Goal: Transaction & Acquisition: Purchase product/service

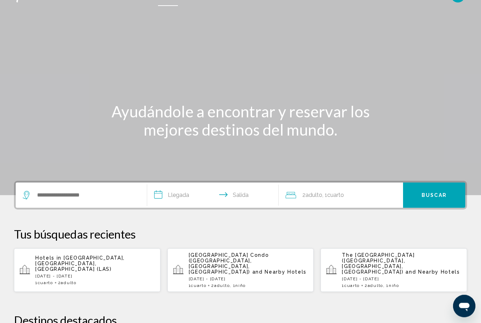
scroll to position [15, 0]
click at [57, 198] on input "Search widget" at bounding box center [86, 195] width 100 height 10
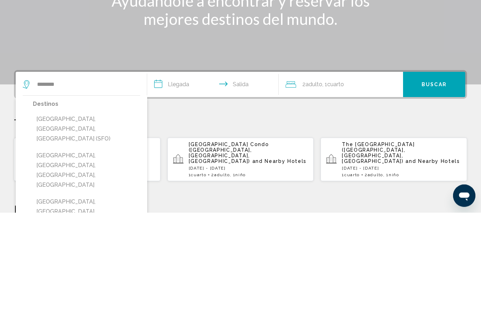
click at [60, 223] on button "[GEOGRAPHIC_DATA][PERSON_NAME], [GEOGRAPHIC_DATA], [GEOGRAPHIC_DATA] (SFO)" at bounding box center [86, 239] width 107 height 33
type input "**********"
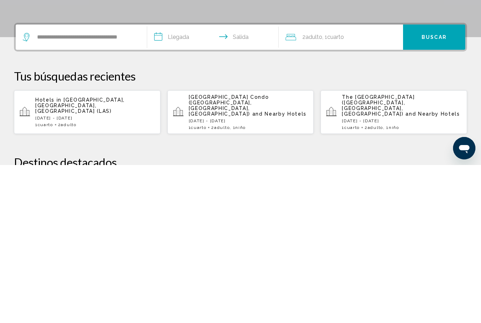
click at [192, 182] on input "**********" at bounding box center [214, 195] width 134 height 27
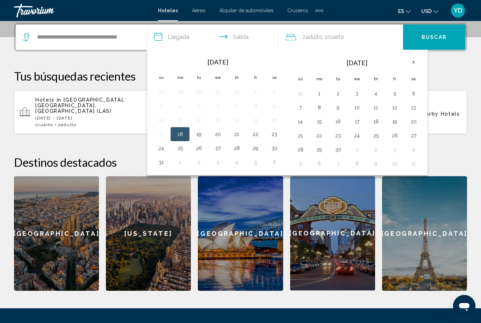
click at [416, 60] on th "Next month" at bounding box center [413, 62] width 19 height 15
click at [394, 133] on button "24" at bounding box center [394, 135] width 11 height 10
click at [343, 149] on button "28" at bounding box center [338, 149] width 11 height 10
type input "**********"
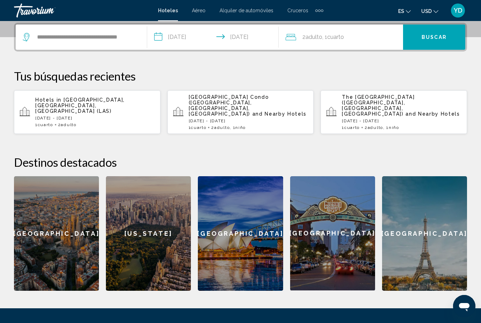
click at [440, 37] on span "Buscar" at bounding box center [434, 38] width 25 height 6
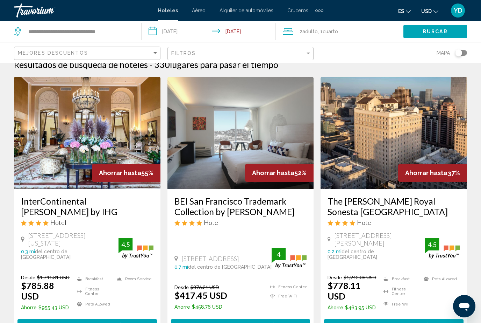
scroll to position [10, 0]
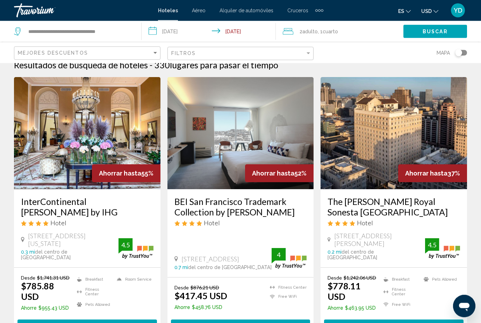
click at [278, 146] on img "Main content" at bounding box center [241, 133] width 147 height 112
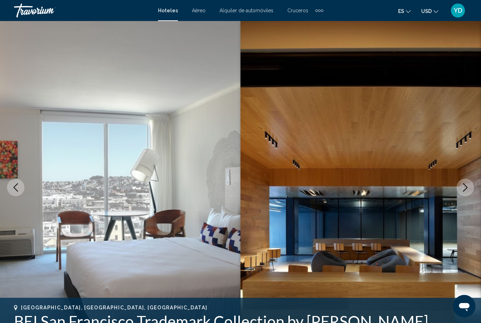
click at [468, 187] on icon "Next image" at bounding box center [465, 187] width 8 height 8
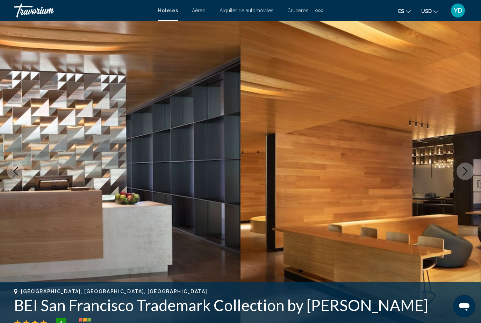
scroll to position [16, 0]
click at [463, 169] on icon "Next image" at bounding box center [465, 171] width 8 height 8
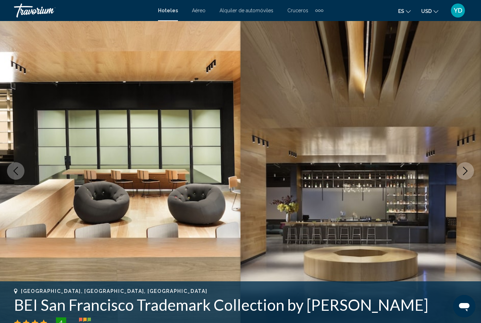
click at [462, 175] on button "Next image" at bounding box center [465, 170] width 17 height 17
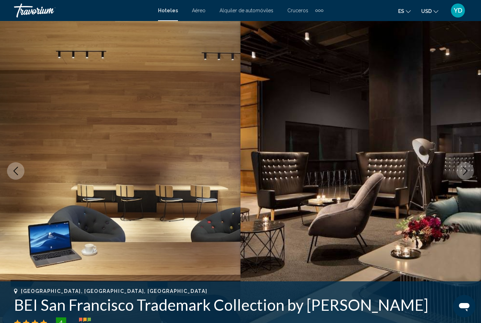
click at [463, 179] on button "Next image" at bounding box center [465, 170] width 17 height 17
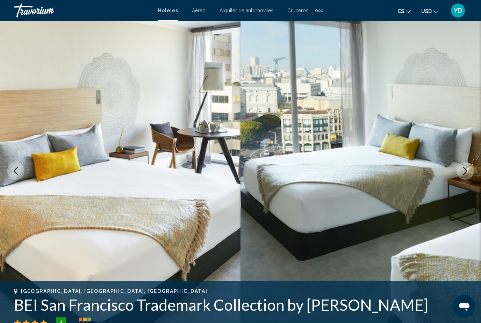
click at [465, 178] on button "Next image" at bounding box center [465, 170] width 17 height 17
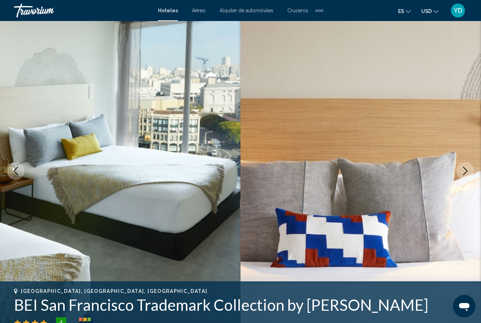
click at [464, 179] on img "Main content" at bounding box center [361, 171] width 241 height 332
click at [464, 180] on img "Main content" at bounding box center [361, 171] width 241 height 332
click at [466, 179] on img "Main content" at bounding box center [361, 171] width 241 height 332
click at [470, 171] on button "Next image" at bounding box center [465, 170] width 17 height 17
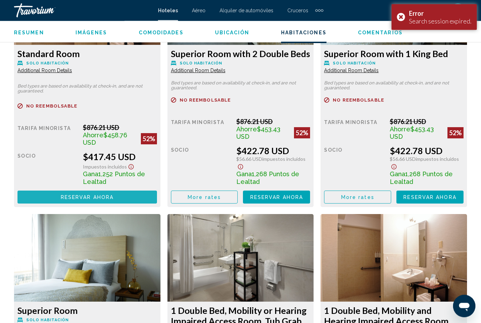
scroll to position [1156, 0]
click at [54, 196] on button "Reservar ahora Ya no está disponible" at bounding box center [87, 196] width 140 height 13
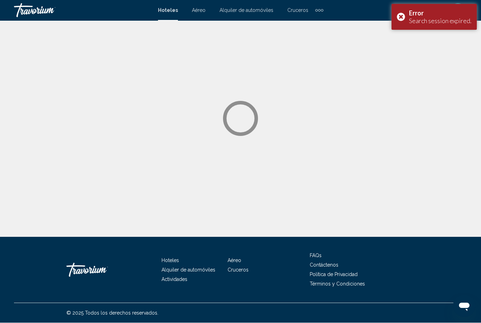
scroll to position [0, 0]
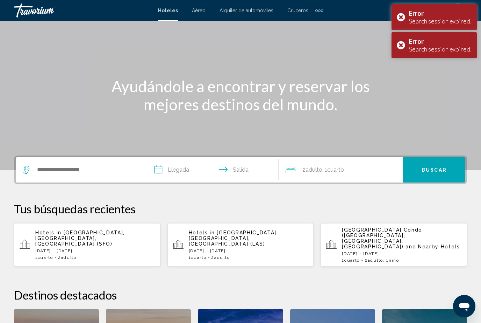
scroll to position [157, 0]
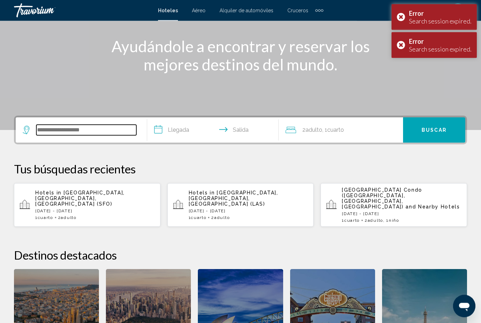
click at [54, 131] on input "Search widget" at bounding box center [86, 130] width 100 height 10
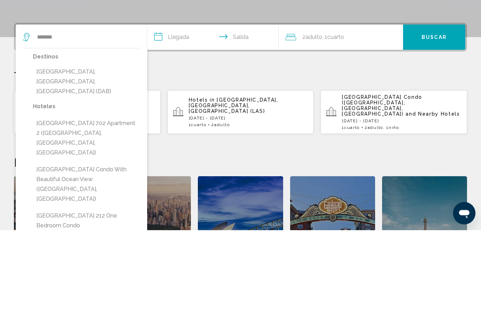
click at [53, 158] on button "[GEOGRAPHIC_DATA], [GEOGRAPHIC_DATA], [GEOGRAPHIC_DATA] (DAB)" at bounding box center [86, 174] width 107 height 33
type input "**********"
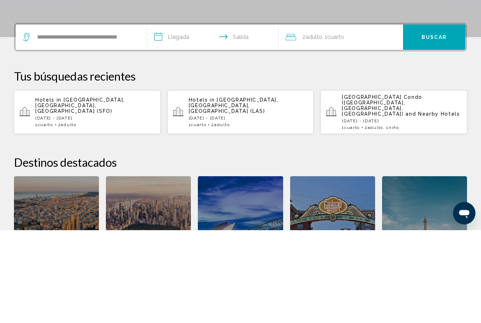
click at [186, 118] on input "**********" at bounding box center [214, 131] width 134 height 27
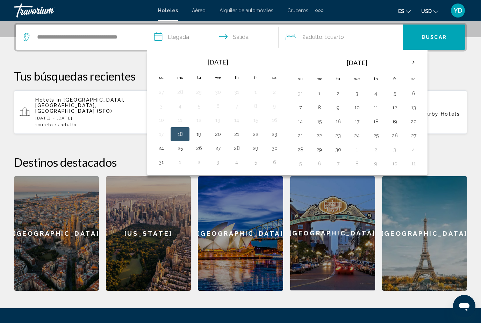
click at [274, 149] on button "30" at bounding box center [274, 148] width 11 height 10
click at [255, 145] on button "29" at bounding box center [255, 148] width 11 height 10
type input "**********"
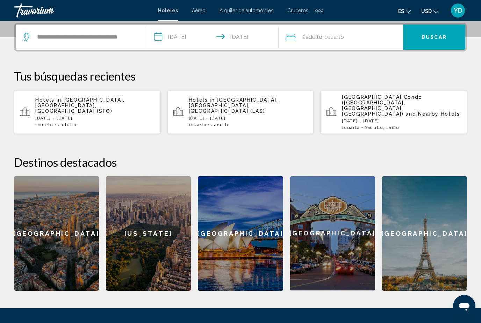
click at [387, 45] on div "2 Adulto Adulto , 1 Cuarto habitaciones" at bounding box center [345, 36] width 118 height 25
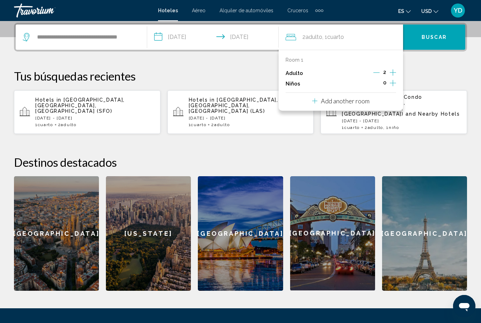
click at [396, 80] on icon "Increment children" at bounding box center [393, 83] width 6 height 8
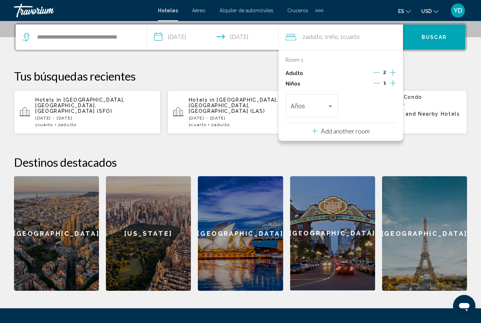
click at [328, 105] on div "Travelers: 2 adults, 1 child" at bounding box center [330, 106] width 6 height 6
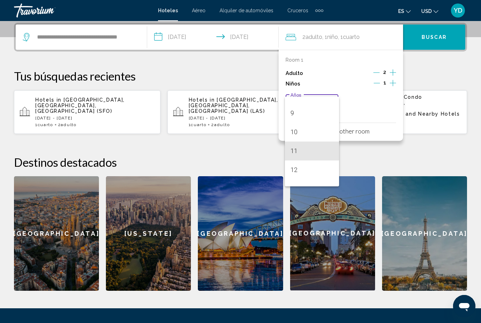
scroll to position [170, 0]
click at [305, 163] on span "12" at bounding box center [312, 162] width 43 height 19
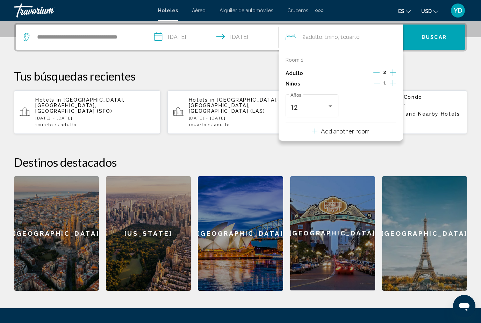
click at [442, 73] on p "Tus búsquedas recientes" at bounding box center [240, 76] width 453 height 14
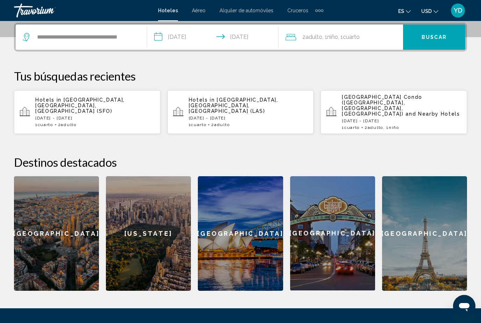
click at [257, 38] on input "**********" at bounding box center [214, 37] width 134 height 27
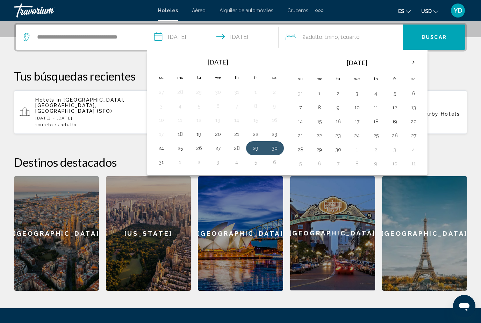
click at [162, 162] on button "31" at bounding box center [161, 162] width 11 height 10
click at [438, 38] on span "Buscar" at bounding box center [434, 38] width 25 height 6
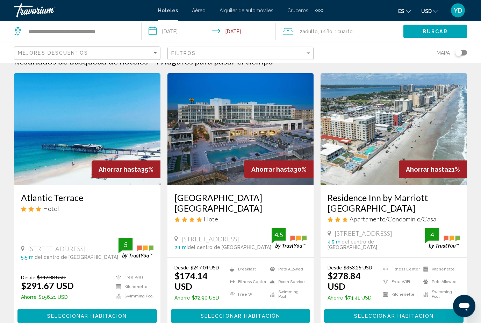
scroll to position [14, 0]
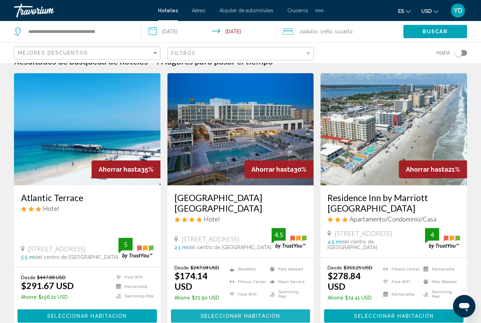
click at [277, 313] on span "Seleccionar habitación" at bounding box center [241, 316] width 80 height 6
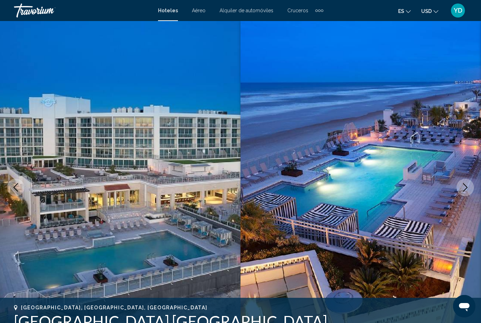
click at [462, 186] on icon "Next image" at bounding box center [465, 187] width 8 height 8
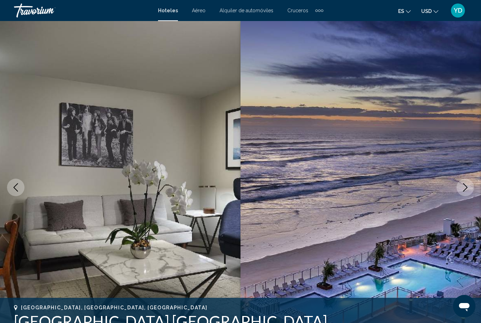
click at [459, 189] on button "Next image" at bounding box center [465, 186] width 17 height 17
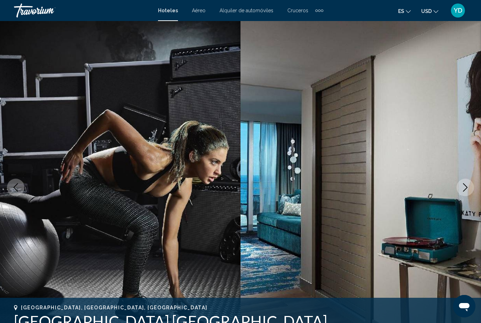
click at [460, 185] on button "Next image" at bounding box center [465, 186] width 17 height 17
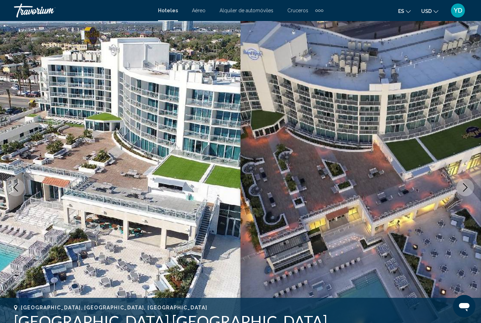
click at [462, 185] on icon "Next image" at bounding box center [465, 187] width 8 height 8
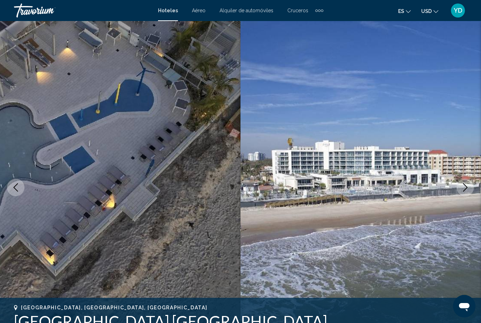
click at [465, 180] on button "Next image" at bounding box center [465, 186] width 17 height 17
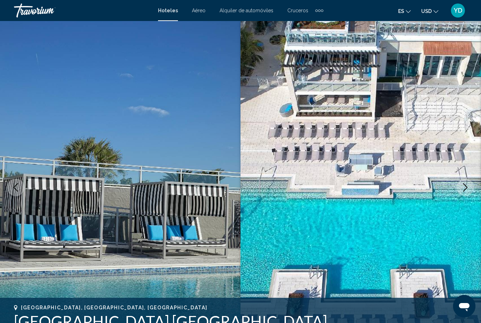
click at [464, 182] on button "Next image" at bounding box center [465, 186] width 17 height 17
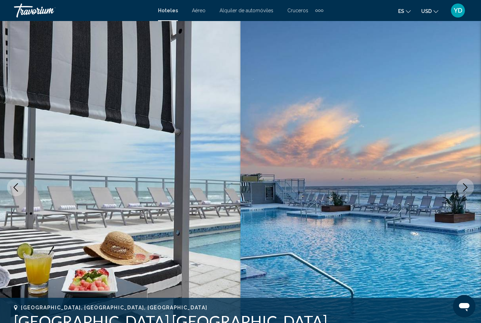
click at [463, 181] on button "Next image" at bounding box center [465, 186] width 17 height 17
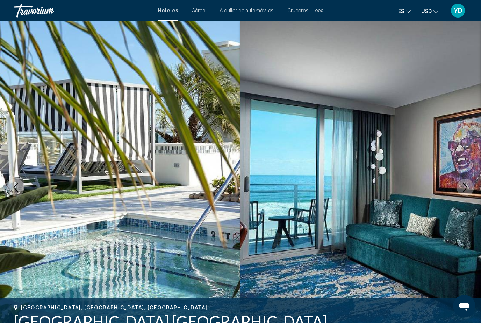
click at [463, 181] on button "Next image" at bounding box center [465, 186] width 17 height 17
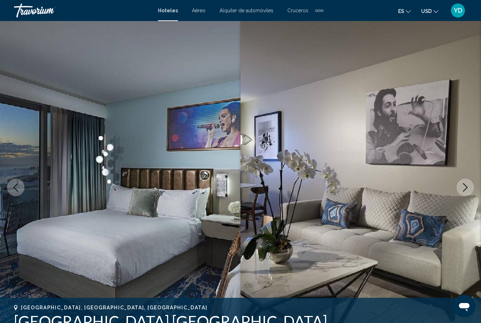
click at [462, 183] on button "Next image" at bounding box center [465, 186] width 17 height 17
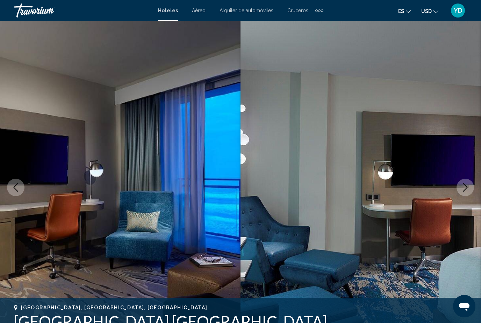
click at [462, 183] on button "Next image" at bounding box center [465, 186] width 17 height 17
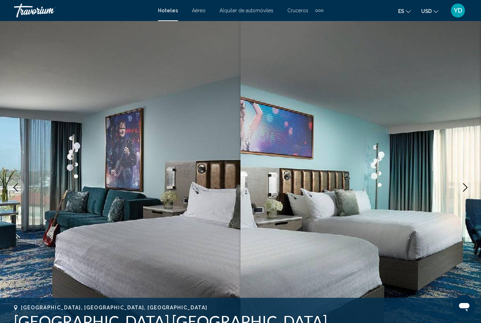
click at [463, 182] on button "Next image" at bounding box center [465, 186] width 17 height 17
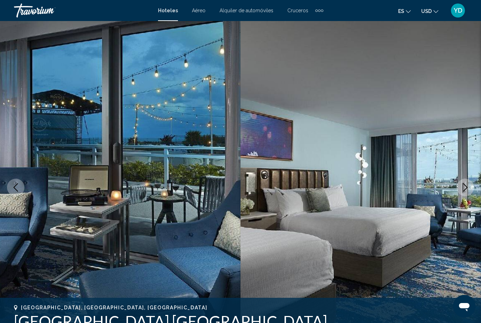
click at [463, 180] on button "Next image" at bounding box center [465, 186] width 17 height 17
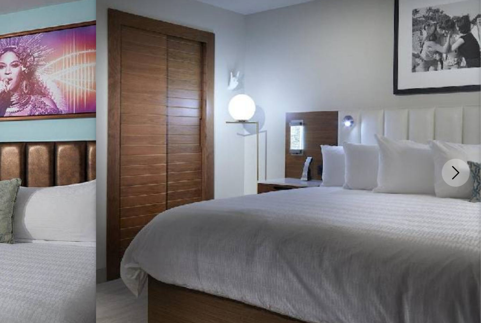
click at [457, 164] on button "Next image" at bounding box center [465, 172] width 17 height 17
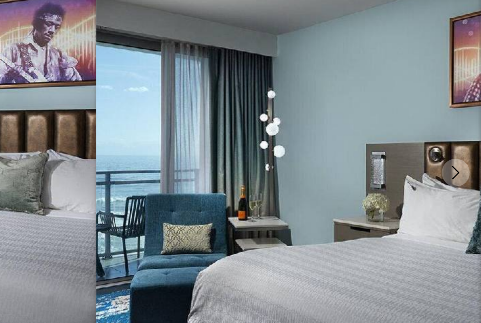
click at [461, 169] on icon "Next image" at bounding box center [465, 173] width 8 height 8
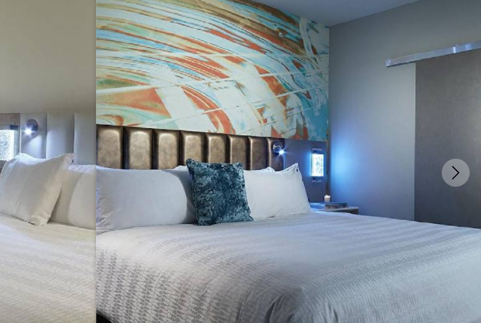
click at [457, 164] on button "Next image" at bounding box center [465, 172] width 17 height 17
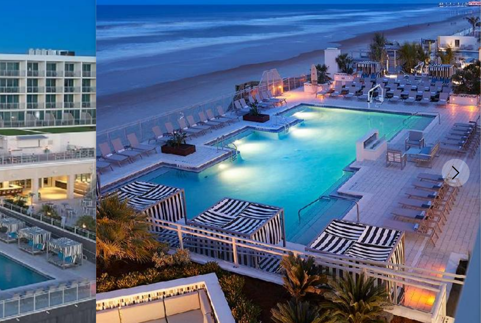
click at [457, 164] on button "Next image" at bounding box center [465, 172] width 17 height 17
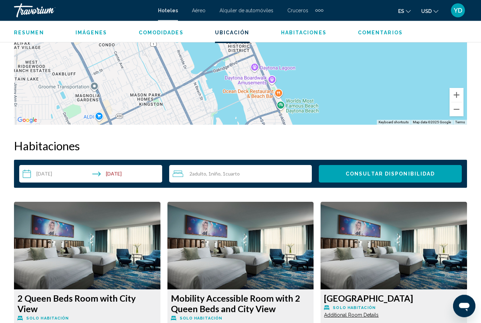
scroll to position [919, 0]
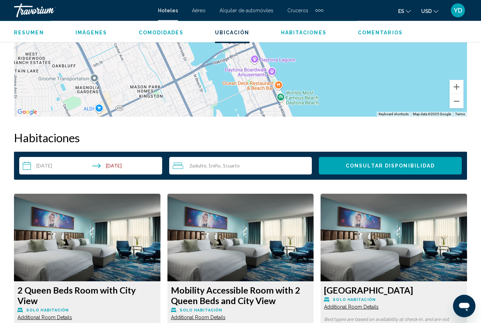
click at [77, 168] on input "**********" at bounding box center [92, 167] width 146 height 20
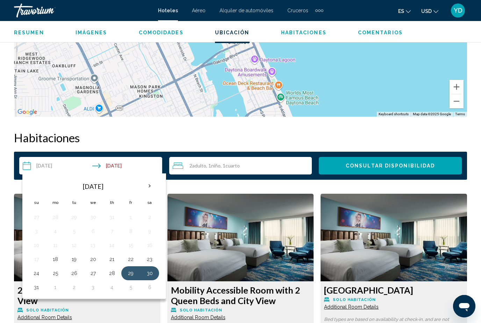
click at [31, 287] on button "31" at bounding box center [36, 287] width 11 height 10
click at [127, 276] on button "29" at bounding box center [130, 273] width 11 height 10
type input "**********"
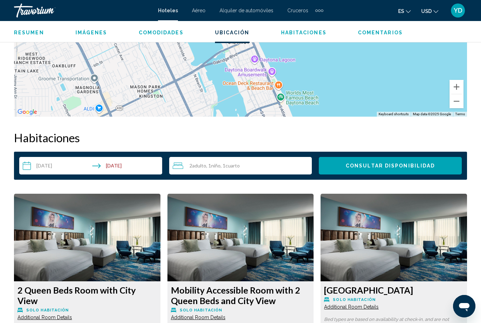
click at [349, 173] on button "Consultar disponibilidad" at bounding box center [390, 165] width 143 height 17
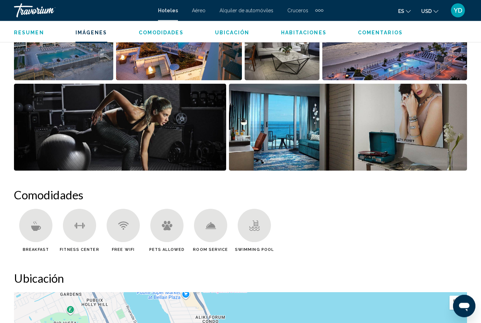
scroll to position [534, 0]
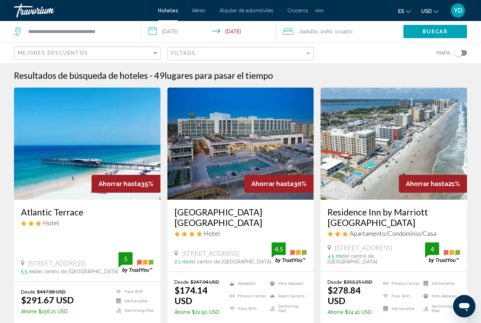
scroll to position [29, 0]
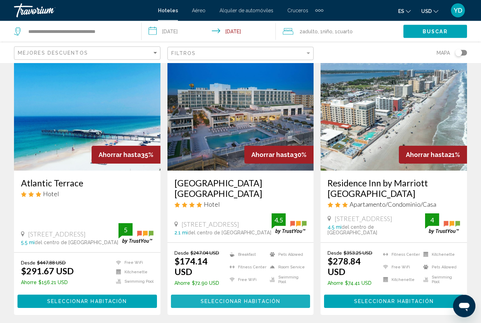
click at [201, 299] on span "Seleccionar habitación" at bounding box center [241, 302] width 80 height 6
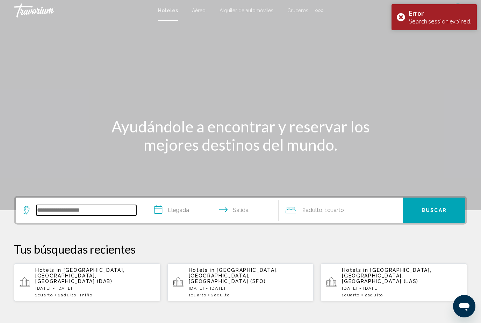
click at [42, 214] on input "Search widget" at bounding box center [86, 210] width 100 height 10
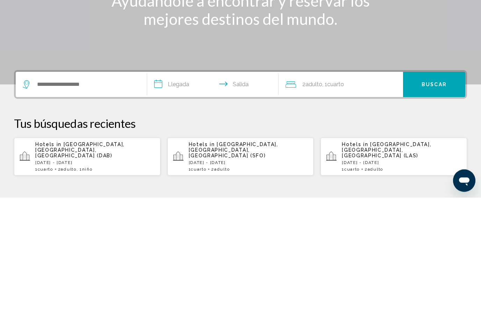
click at [58, 285] on p "[DATE] - [DATE]" at bounding box center [95, 287] width 120 height 5
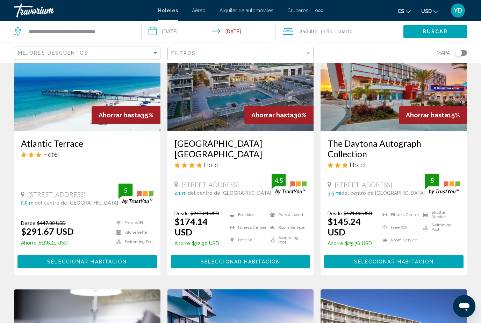
scroll to position [70, 0]
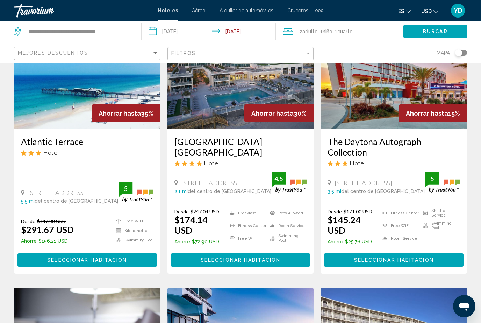
click at [211, 257] on span "Seleccionar habitación" at bounding box center [241, 260] width 80 height 6
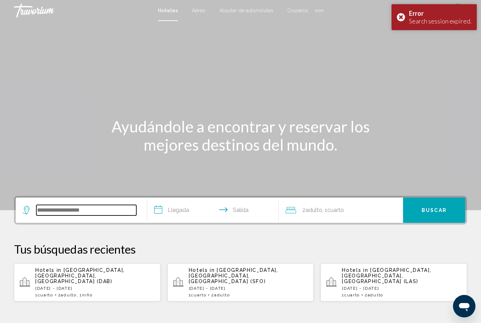
click at [53, 213] on input "Search widget" at bounding box center [86, 210] width 100 height 10
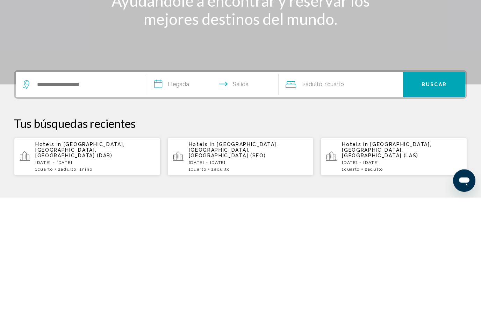
click at [59, 285] on p "[DATE] - [DATE]" at bounding box center [95, 287] width 120 height 5
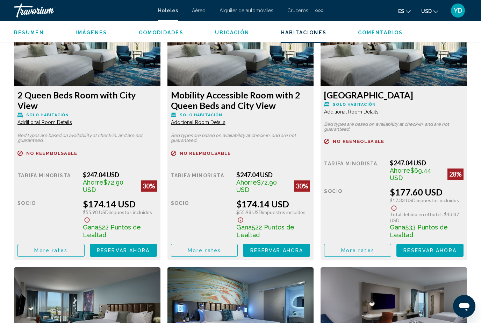
scroll to position [1113, 0]
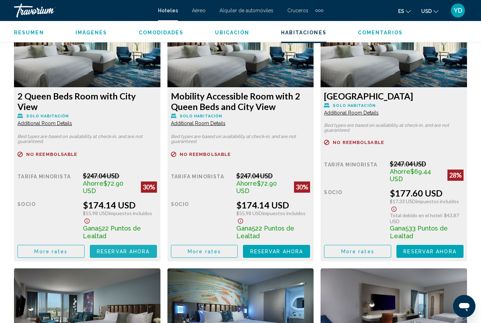
click at [132, 254] on span "Reservar ahora" at bounding box center [123, 251] width 53 height 6
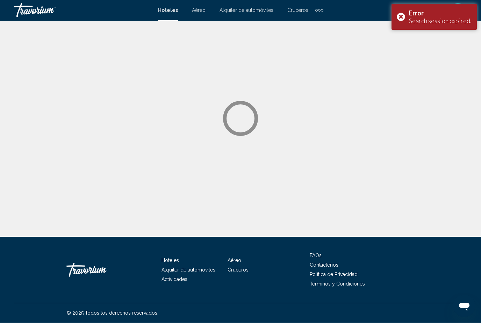
scroll to position [0, 0]
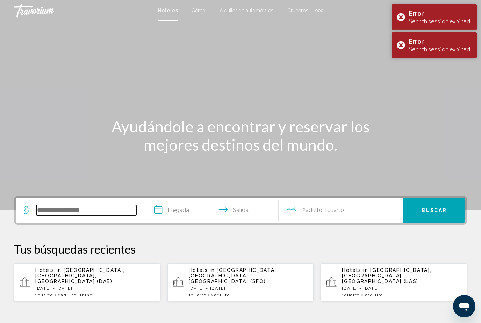
click at [59, 213] on input "Search widget" at bounding box center [86, 210] width 100 height 10
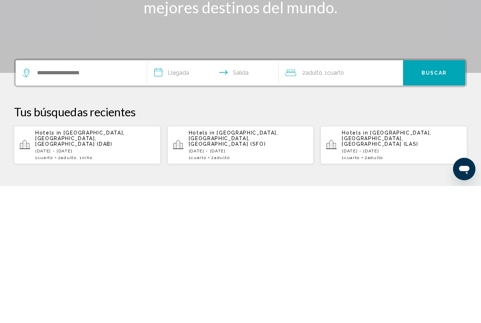
click at [43, 267] on span "[GEOGRAPHIC_DATA], [GEOGRAPHIC_DATA], [GEOGRAPHIC_DATA] (DAB)" at bounding box center [80, 275] width 90 height 17
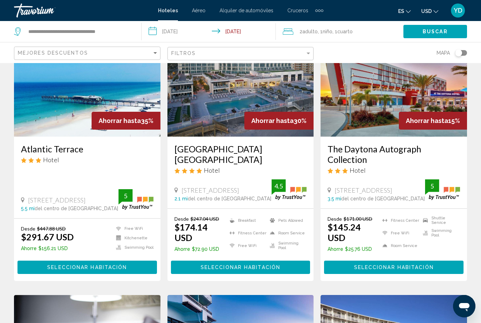
scroll to position [65, 0]
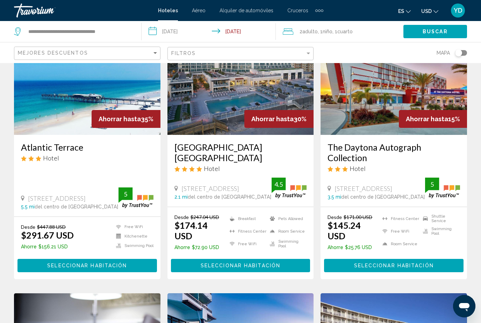
click at [193, 259] on button "Seleccionar habitación" at bounding box center [241, 265] width 140 height 13
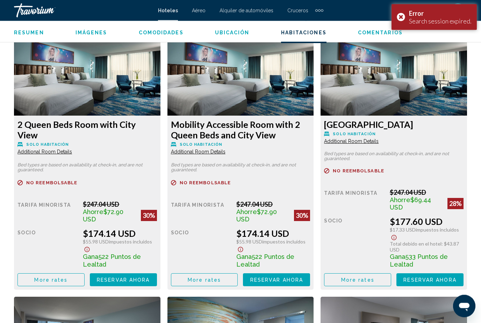
scroll to position [1085, 0]
click at [117, 275] on button "Reservar ahora Ya no está disponible" at bounding box center [123, 279] width 67 height 13
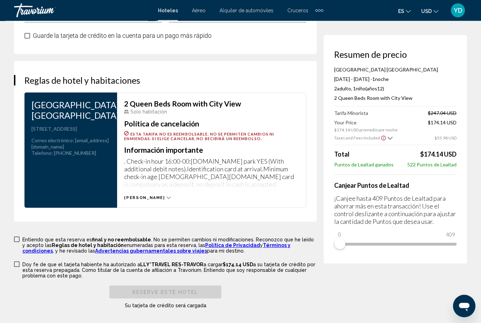
scroll to position [915, 0]
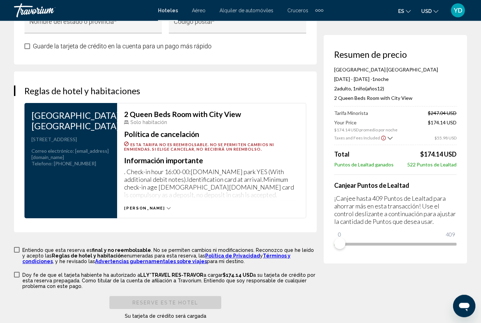
click at [136, 206] on span "[PERSON_NAME]" at bounding box center [144, 208] width 41 height 5
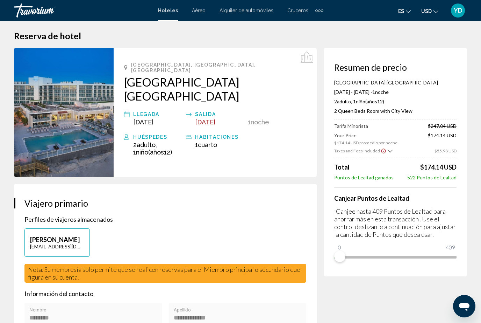
scroll to position [0, 0]
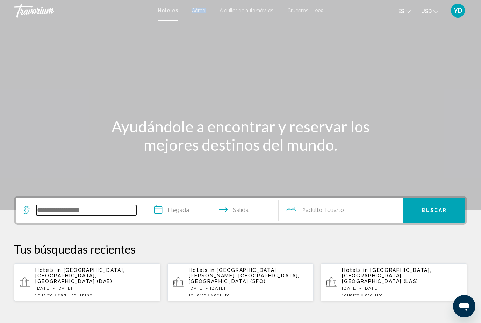
click at [52, 213] on input "Search widget" at bounding box center [86, 210] width 100 height 10
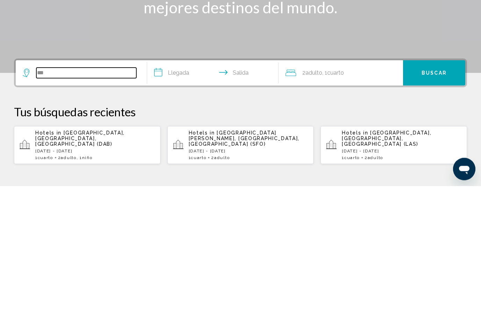
type input "*"
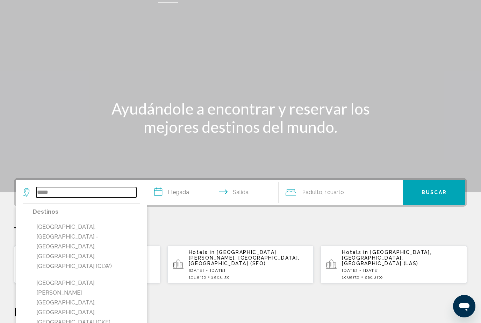
scroll to position [16, 0]
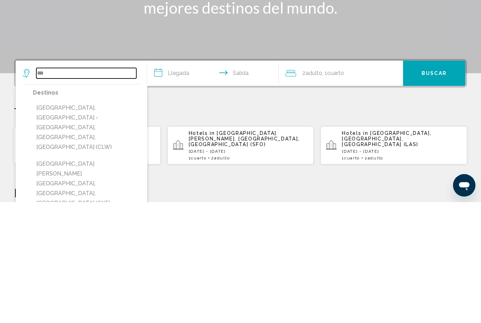
type input "*"
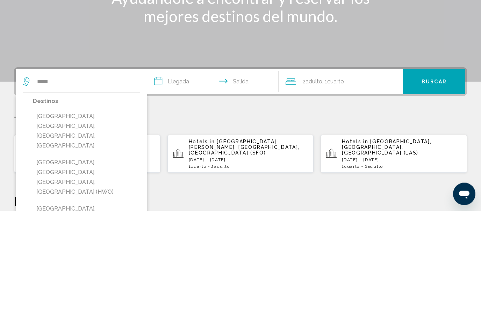
click at [49, 268] on button "[GEOGRAPHIC_DATA], [GEOGRAPHIC_DATA], [GEOGRAPHIC_DATA], [GEOGRAPHIC_DATA] (HWO)" at bounding box center [86, 289] width 107 height 43
type input "**********"
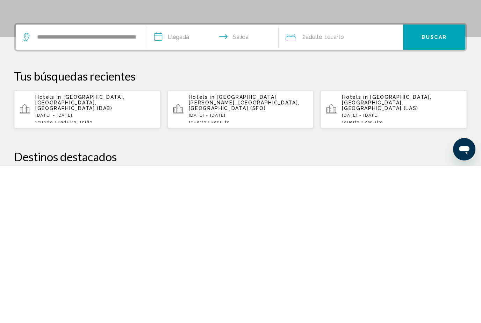
click at [194, 181] on input "**********" at bounding box center [214, 194] width 134 height 27
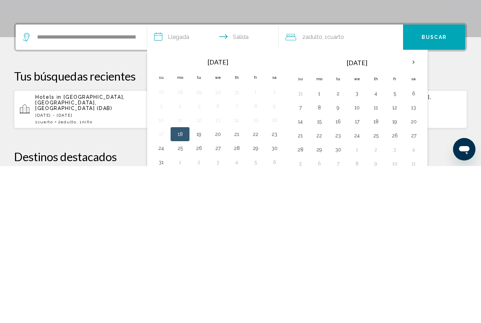
scroll to position [173, 0]
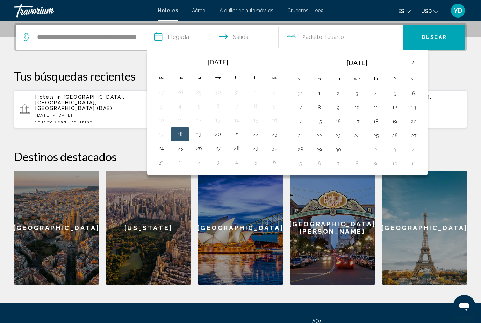
click at [279, 150] on button "30" at bounding box center [274, 148] width 11 height 10
click at [254, 147] on button "29" at bounding box center [255, 148] width 11 height 10
type input "**********"
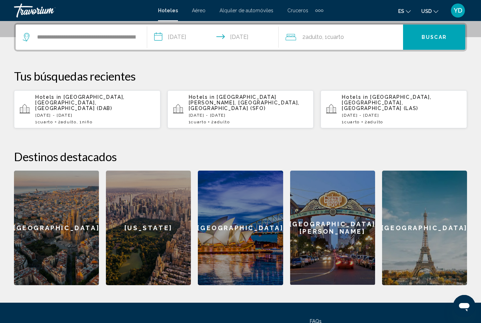
click at [267, 43] on input "**********" at bounding box center [214, 37] width 134 height 27
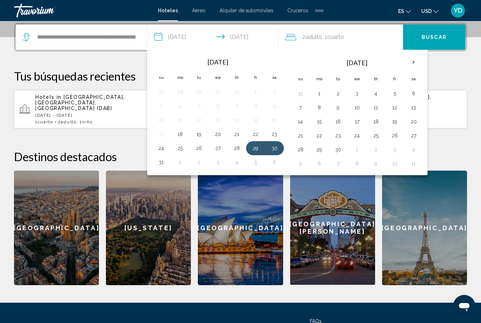
click at [157, 160] on button "31" at bounding box center [161, 162] width 11 height 10
click at [441, 45] on button "Buscar" at bounding box center [434, 36] width 62 height 25
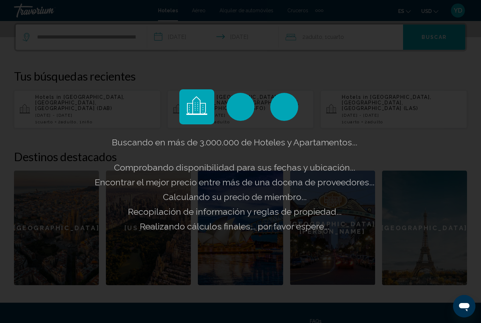
click at [348, 39] on div "Buscando en más de 3.000.000 de Hoteles y Apartamentos... Comprobando disponibi…" at bounding box center [240, 161] width 481 height 323
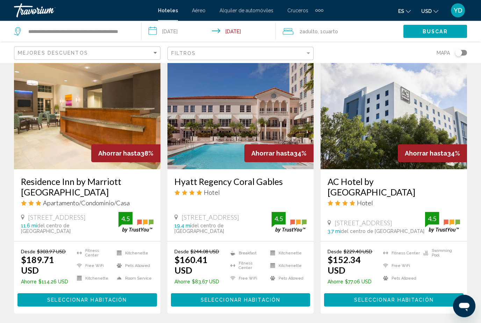
scroll to position [897, 0]
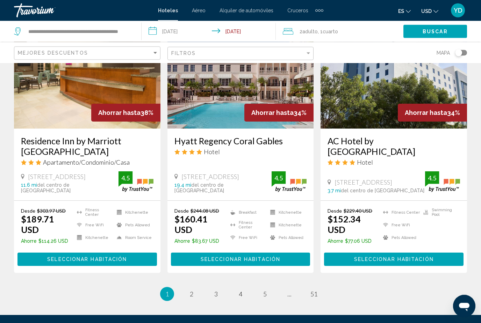
click at [182, 287] on ul "1 / 51 You're on page 1 page 2 page 3 page 4 page 5 page ... page 51" at bounding box center [240, 294] width 453 height 14
click at [194, 288] on link "page 2" at bounding box center [192, 294] width 12 height 12
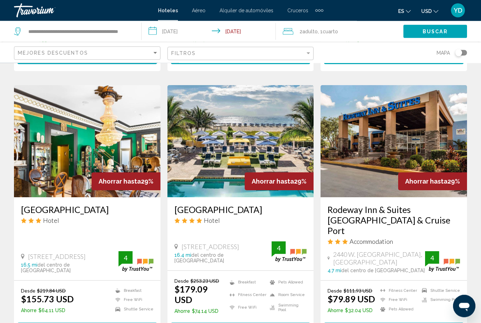
scroll to position [826, 0]
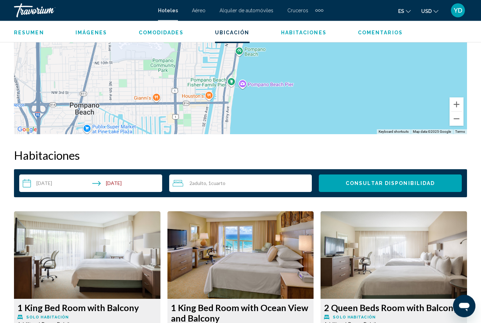
scroll to position [902, 0]
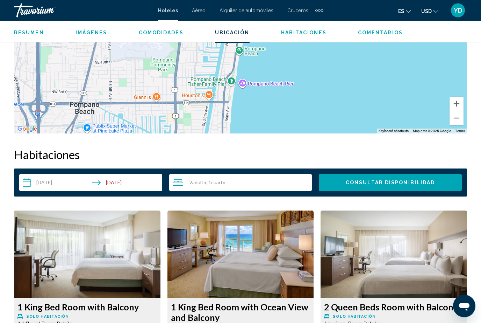
click at [121, 185] on input "**********" at bounding box center [92, 184] width 146 height 20
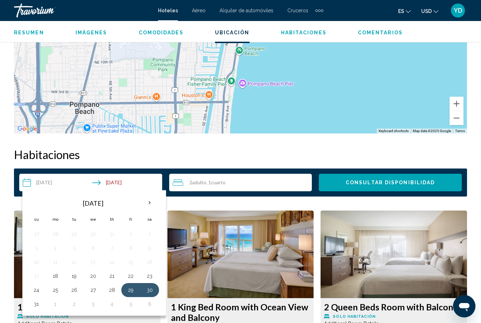
click at [31, 306] on button "31" at bounding box center [36, 304] width 11 height 10
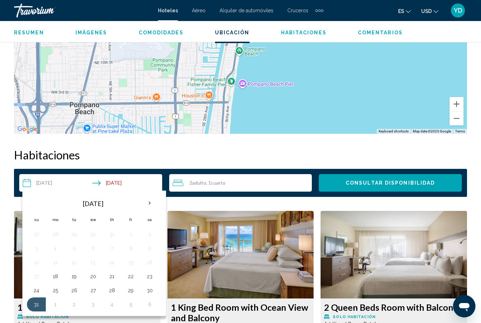
click at [31, 305] on button "31" at bounding box center [36, 304] width 11 height 10
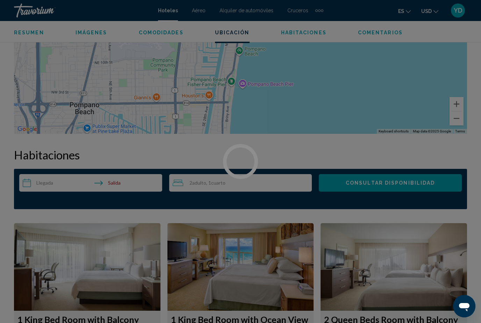
click at [86, 178] on div at bounding box center [240, 161] width 481 height 323
click at [40, 182] on div at bounding box center [240, 161] width 481 height 323
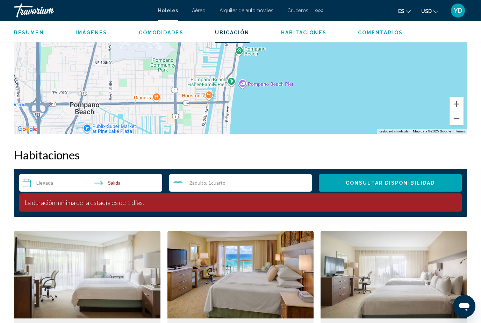
click at [43, 186] on input "**********" at bounding box center [92, 184] width 146 height 20
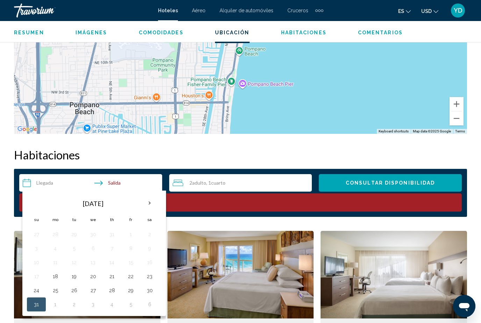
click at [133, 293] on button "29" at bounding box center [130, 290] width 11 height 10
click at [31, 303] on button "31" at bounding box center [36, 304] width 11 height 10
type input "**********"
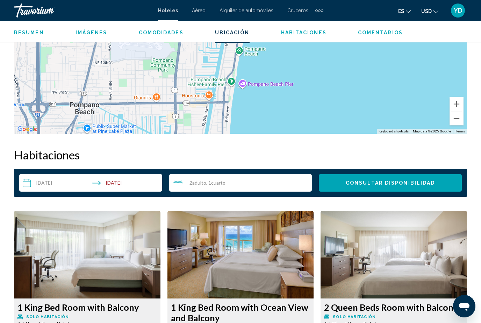
click at [252, 181] on div "2 Adulto Adulto , 1 Cuarto habitaciones" at bounding box center [243, 182] width 140 height 8
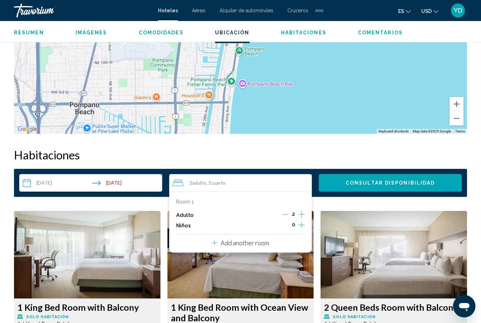
click at [300, 224] on icon "Increment children" at bounding box center [302, 224] width 6 height 6
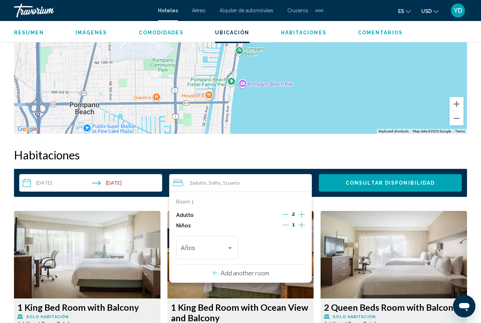
click at [228, 249] on div "Travelers: 2 adults, 1 child" at bounding box center [207, 249] width 52 height 7
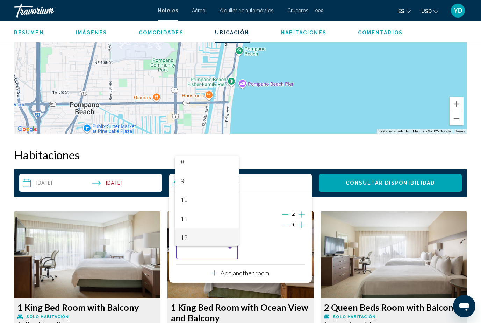
click at [221, 247] on span "12" at bounding box center [207, 237] width 52 height 19
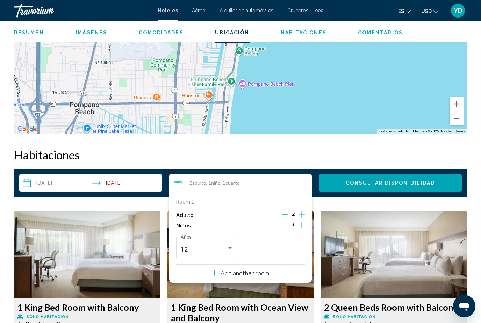
click at [416, 186] on button "Consultar disponibilidad" at bounding box center [390, 182] width 143 height 17
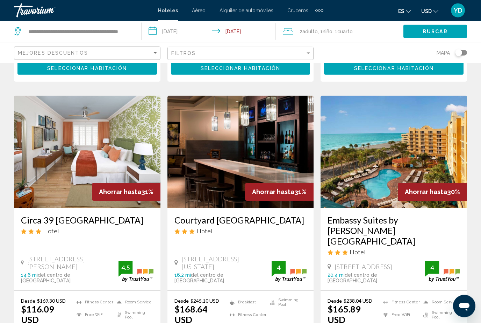
scroll to position [550, 0]
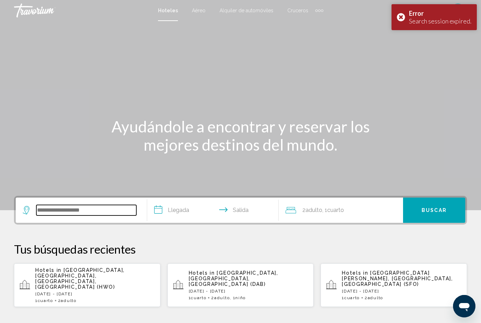
click at [54, 210] on input "Search widget" at bounding box center [86, 210] width 100 height 10
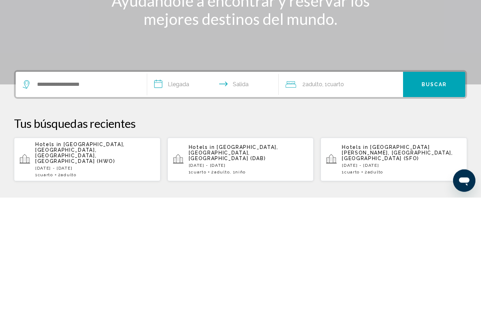
click at [56, 291] on p "[DATE] - [DATE]" at bounding box center [95, 293] width 120 height 5
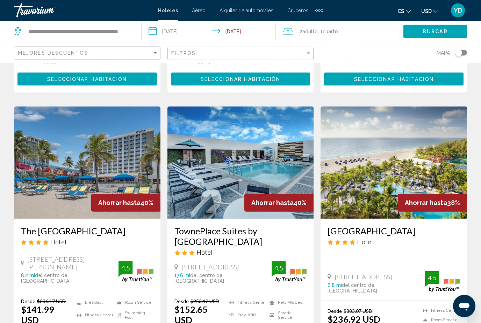
scroll to position [534, 0]
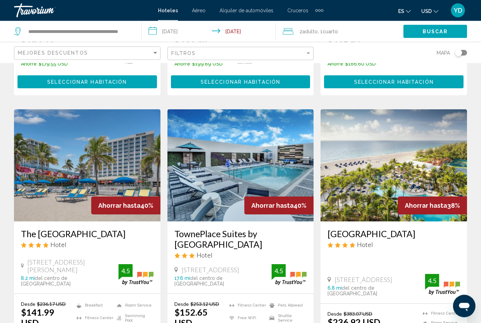
click at [53, 169] on img "Main content" at bounding box center [87, 165] width 147 height 112
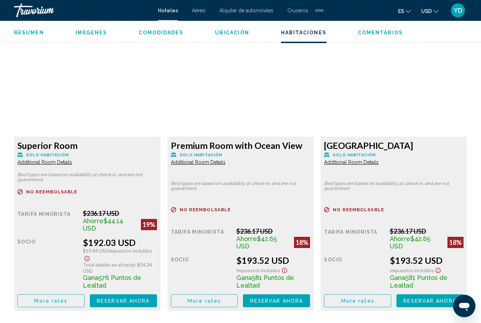
scroll to position [3032, 0]
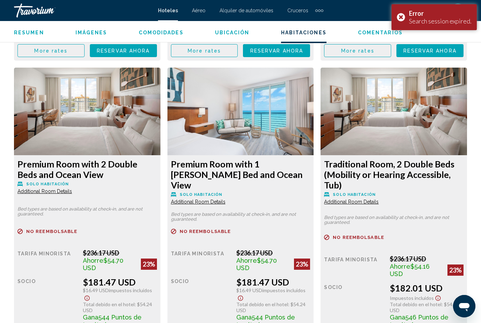
scroll to position [2724, 0]
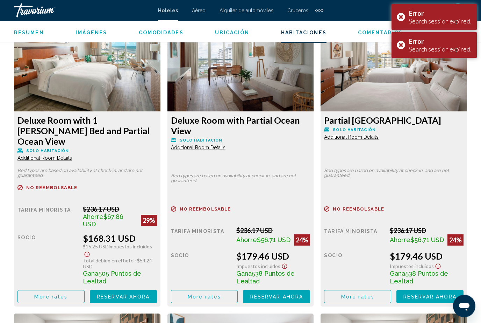
scroll to position [2479, 0]
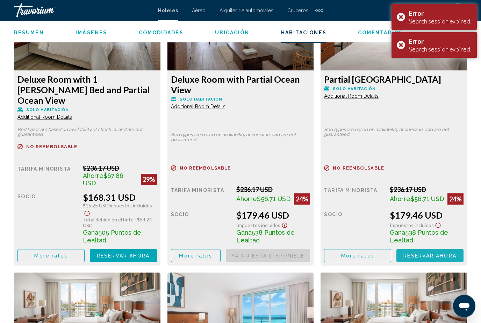
click at [396, 48] on div "Error Search session expired." at bounding box center [434, 45] width 85 height 26
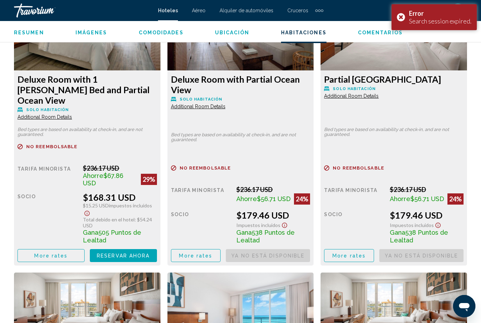
click at [402, 16] on div "Error Search session expired." at bounding box center [434, 17] width 85 height 26
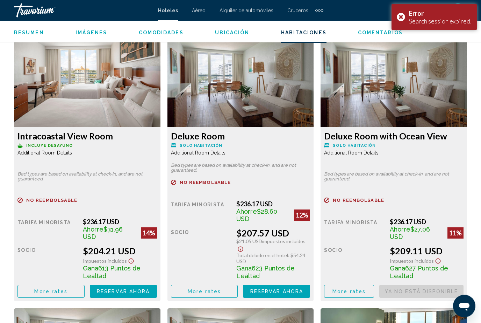
scroll to position [3311, 0]
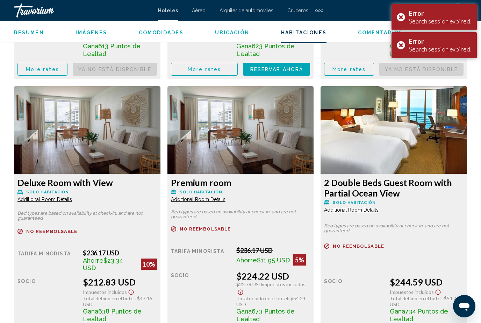
scroll to position [3517, 0]
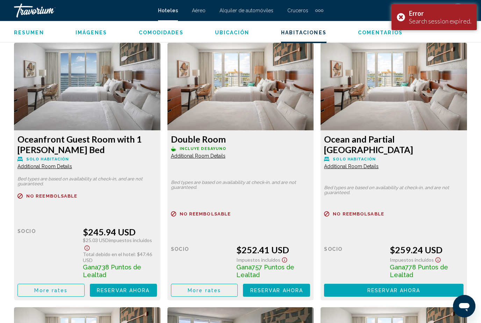
scroll to position [3840, 0]
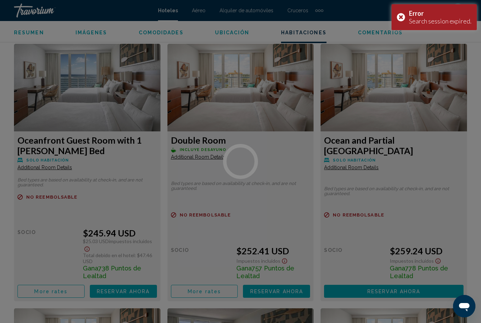
click at [281, 268] on div at bounding box center [240, 161] width 481 height 323
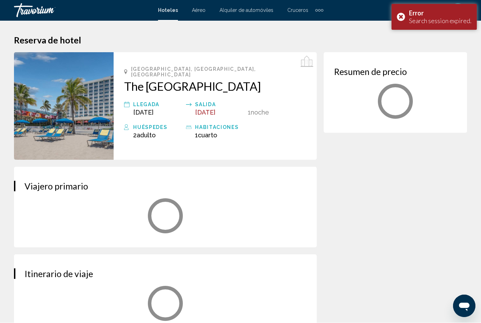
scroll to position [0, 0]
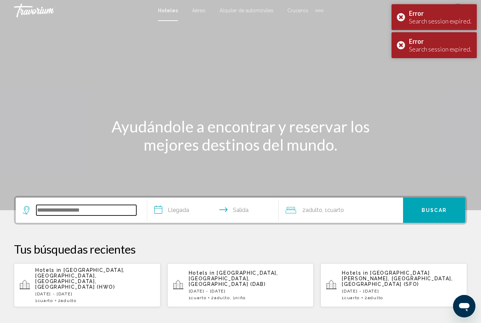
click at [108, 211] on input "Search widget" at bounding box center [86, 210] width 100 height 10
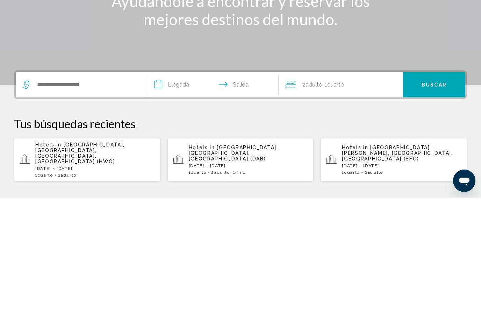
click at [125, 267] on div "Hotels in [GEOGRAPHIC_DATA], [GEOGRAPHIC_DATA], [GEOGRAPHIC_DATA], [GEOGRAPHIC_…" at bounding box center [95, 285] width 120 height 36
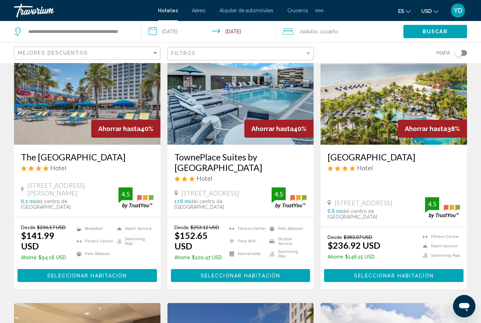
scroll to position [611, 0]
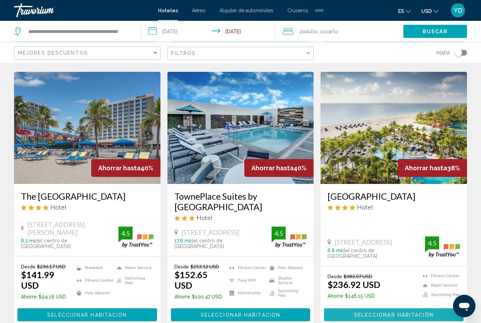
click at [426, 312] on span "Seleccionar habitación" at bounding box center [394, 315] width 80 height 6
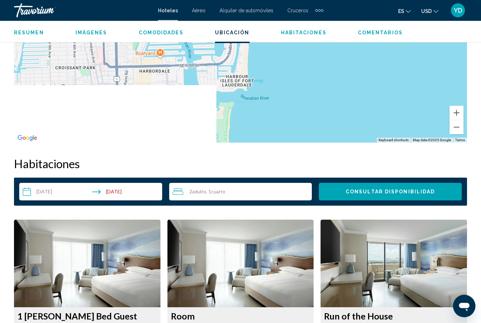
scroll to position [926, 0]
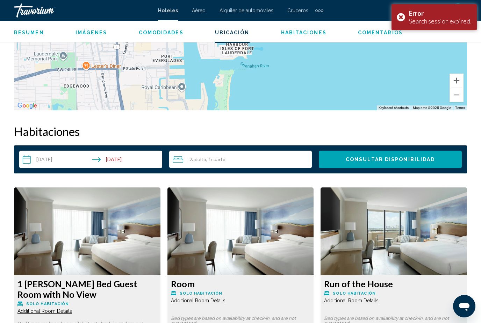
click at [83, 163] on input "**********" at bounding box center [92, 160] width 146 height 20
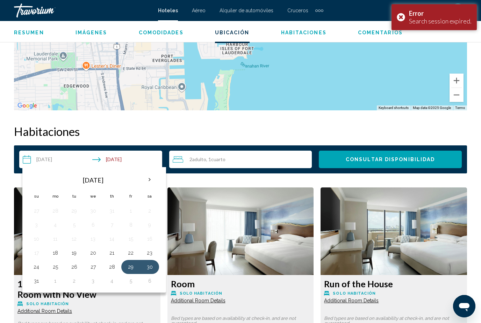
click at [32, 284] on button "31" at bounding box center [36, 281] width 11 height 10
click at [128, 267] on button "29" at bounding box center [130, 267] width 11 height 10
type input "**********"
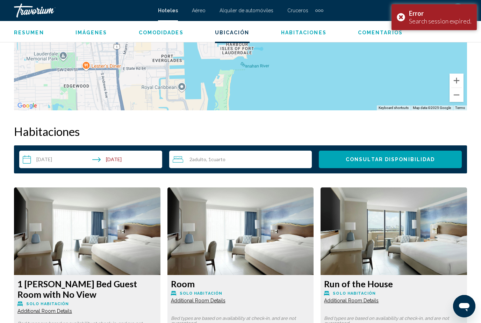
click at [298, 159] on div "2 Adulto Adulto , 1 Cuarto habitaciones" at bounding box center [243, 159] width 140 height 8
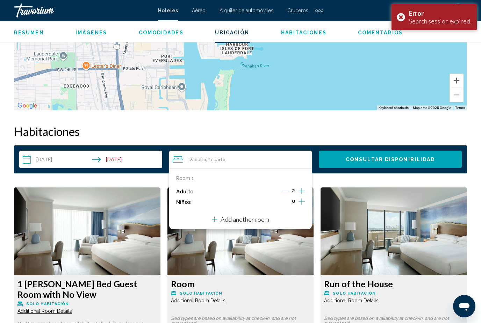
click at [299, 203] on icon "Increment children" at bounding box center [302, 201] width 6 height 8
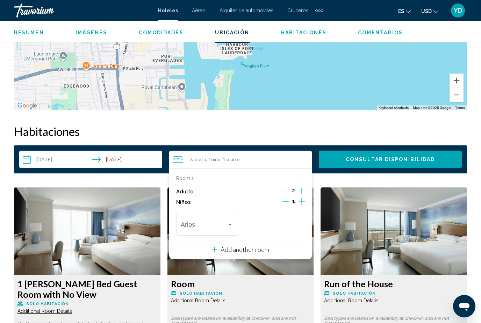
click at [225, 222] on span "Travelers: 2 adults, 1 child" at bounding box center [204, 225] width 46 height 7
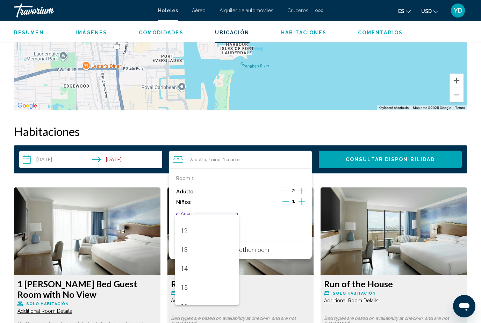
scroll to position [224, 0]
click at [227, 226] on span "12" at bounding box center [207, 227] width 52 height 19
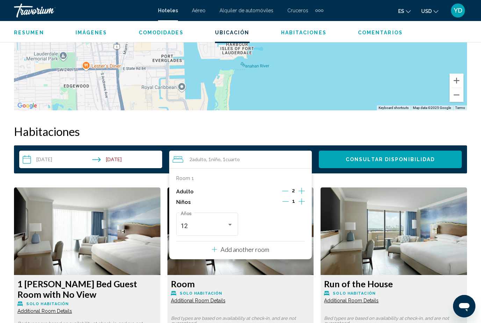
click at [418, 157] on span "Consultar disponibilidad" at bounding box center [390, 160] width 89 height 6
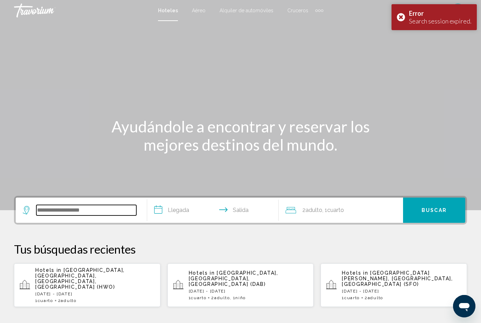
click at [58, 212] on input "Search widget" at bounding box center [86, 210] width 100 height 10
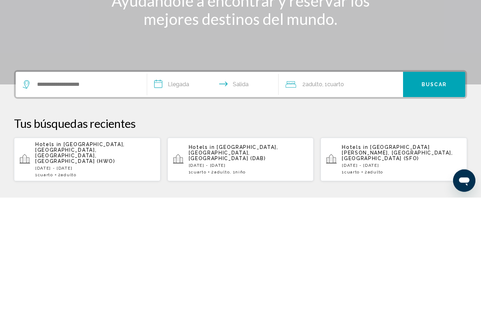
click at [45, 267] on div "Hotels in [GEOGRAPHIC_DATA], [GEOGRAPHIC_DATA], [GEOGRAPHIC_DATA], [GEOGRAPHIC_…" at bounding box center [95, 285] width 120 height 36
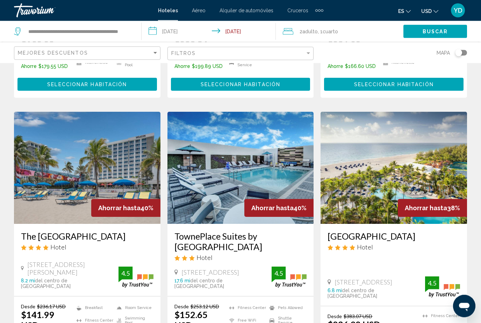
scroll to position [534, 0]
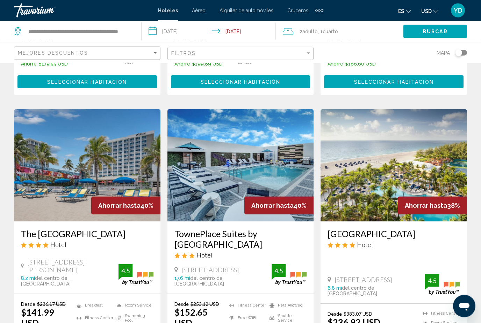
click at [445, 130] on img "Main content" at bounding box center [394, 165] width 147 height 112
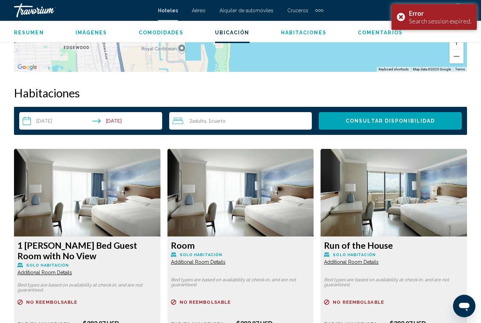
scroll to position [964, 0]
click at [122, 127] on input "**********" at bounding box center [92, 122] width 146 height 20
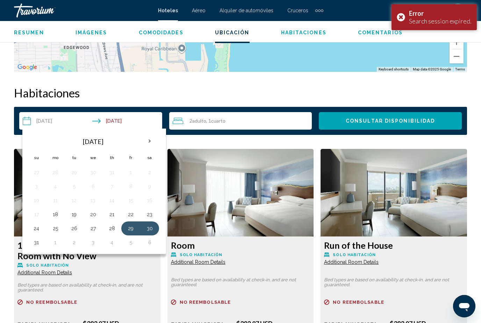
click at [34, 245] on button "31" at bounding box center [36, 242] width 11 height 10
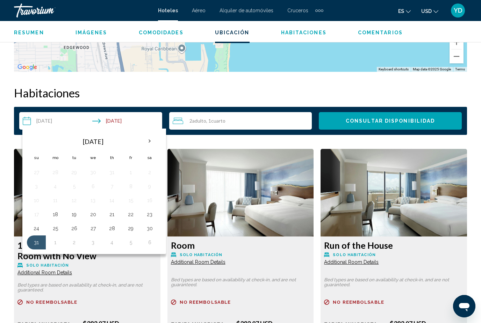
click at [133, 232] on button "29" at bounding box center [130, 228] width 11 height 10
type input "**********"
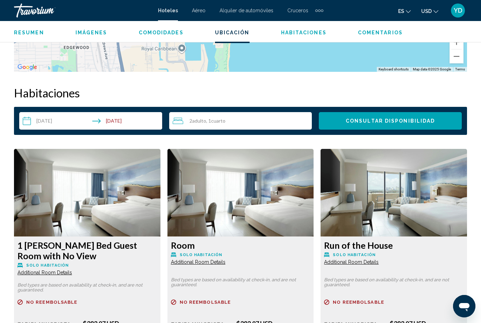
click at [383, 125] on button "Consultar disponibilidad" at bounding box center [390, 120] width 143 height 17
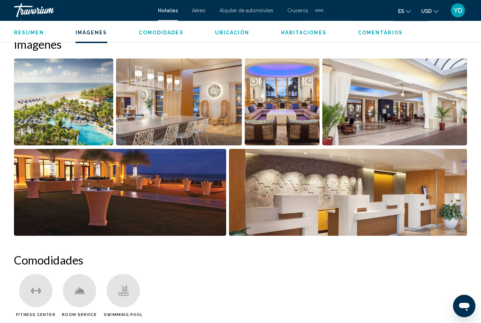
scroll to position [469, 0]
click at [402, 121] on img "Open full-screen image slider" at bounding box center [395, 101] width 145 height 87
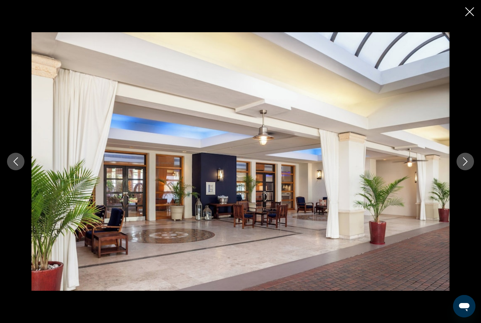
click at [465, 165] on icon "Next image" at bounding box center [465, 161] width 8 height 8
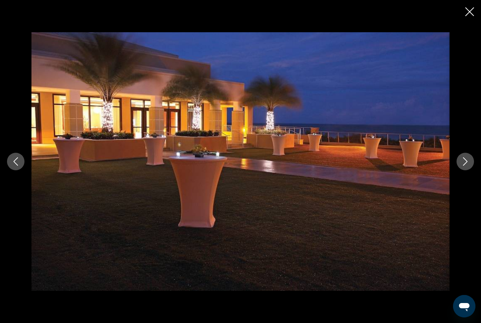
click at [466, 163] on icon "Next image" at bounding box center [465, 161] width 5 height 8
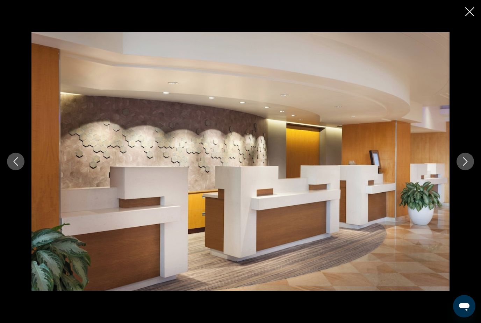
click at [461, 159] on icon "Next image" at bounding box center [465, 161] width 8 height 8
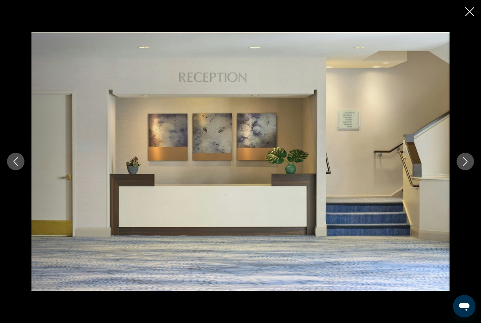
click at [465, 163] on icon "Next image" at bounding box center [465, 161] width 8 height 8
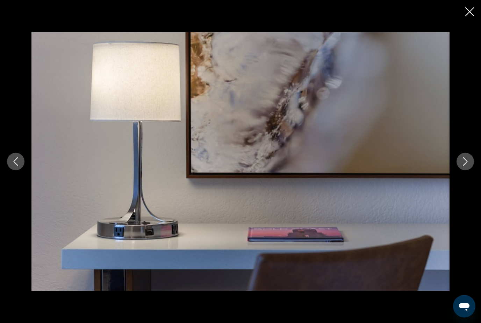
click at [466, 166] on button "Next image" at bounding box center [465, 161] width 17 height 17
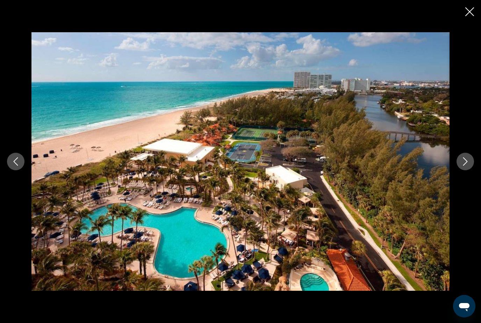
click at [461, 167] on button "Next image" at bounding box center [465, 161] width 17 height 17
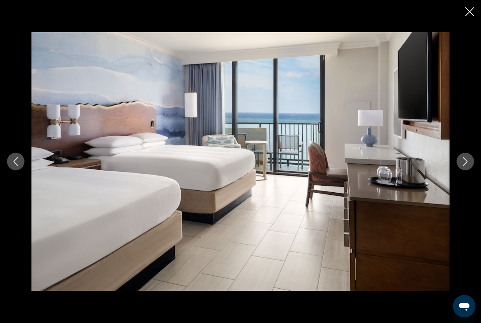
click at [467, 163] on icon "Next image" at bounding box center [465, 161] width 8 height 8
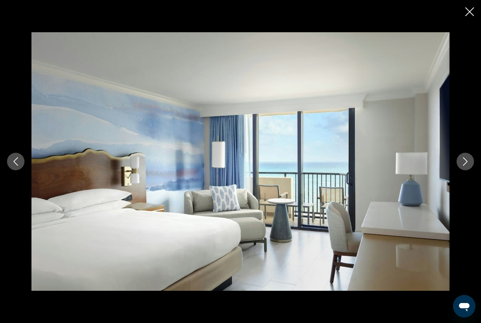
click at [468, 162] on icon "Next image" at bounding box center [465, 161] width 8 height 8
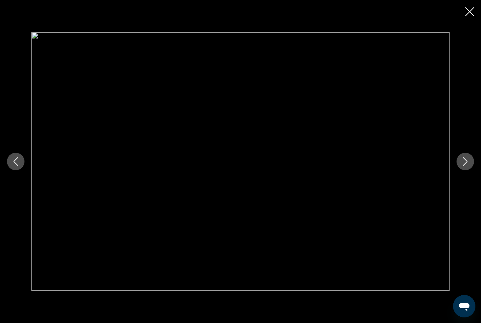
click at [468, 162] on icon "Next image" at bounding box center [465, 161] width 8 height 8
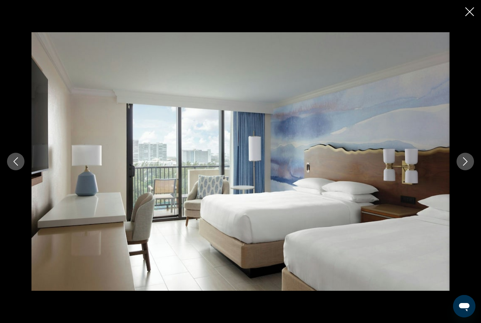
click at [468, 162] on icon "Next image" at bounding box center [465, 161] width 8 height 8
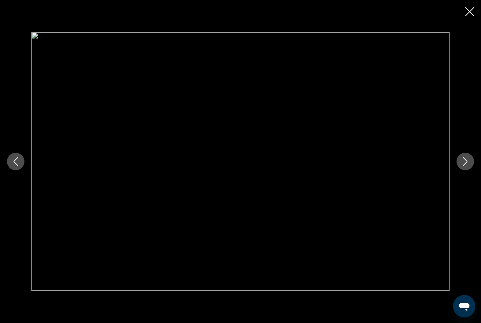
click at [468, 164] on icon "Next image" at bounding box center [465, 161] width 8 height 8
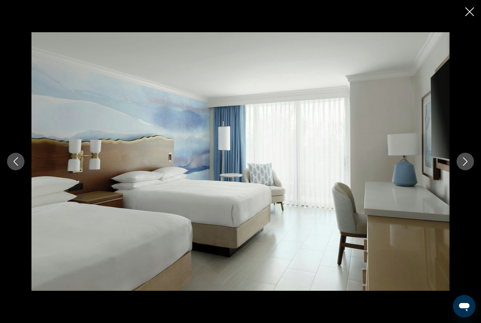
click at [468, 164] on icon "Next image" at bounding box center [465, 161] width 8 height 8
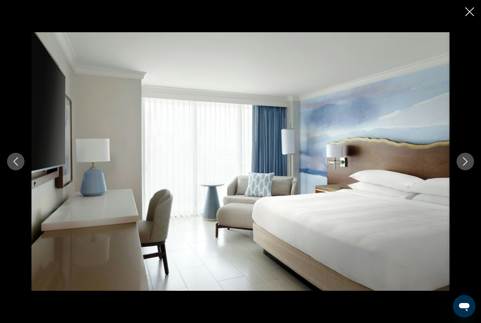
click at [468, 164] on icon "Next image" at bounding box center [465, 161] width 8 height 8
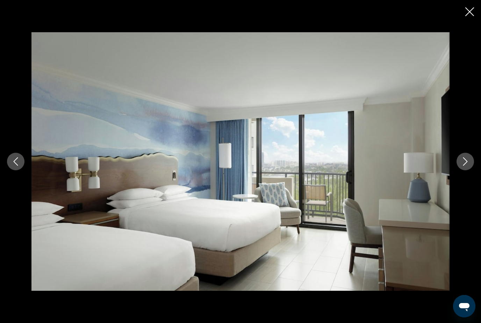
click at [468, 164] on icon "Next image" at bounding box center [465, 161] width 8 height 8
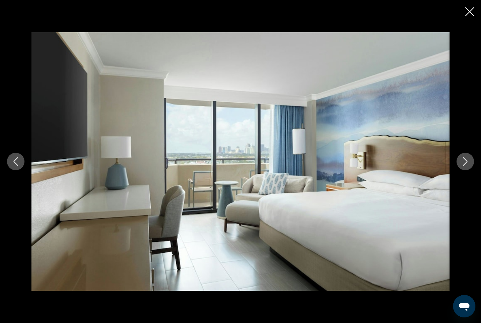
click at [467, 167] on button "Next image" at bounding box center [465, 161] width 17 height 17
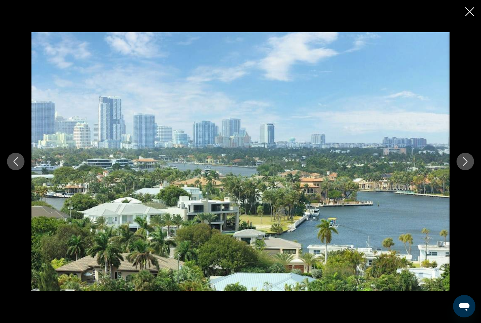
click at [469, 163] on icon "Next image" at bounding box center [465, 161] width 8 height 8
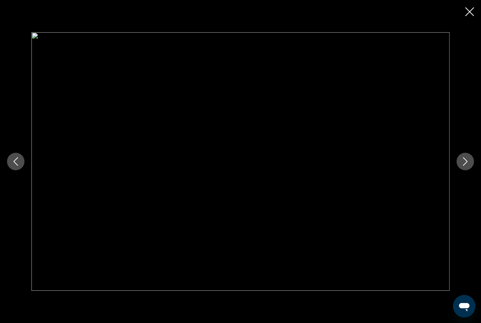
click at [469, 165] on icon "Next image" at bounding box center [465, 161] width 8 height 8
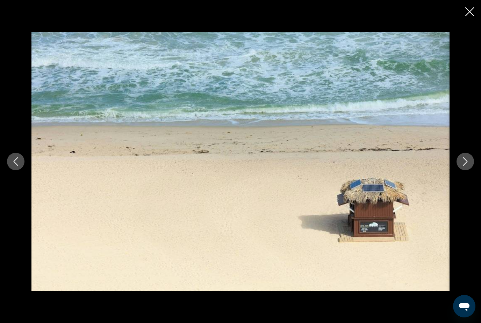
click at [469, 165] on icon "Next image" at bounding box center [465, 161] width 8 height 8
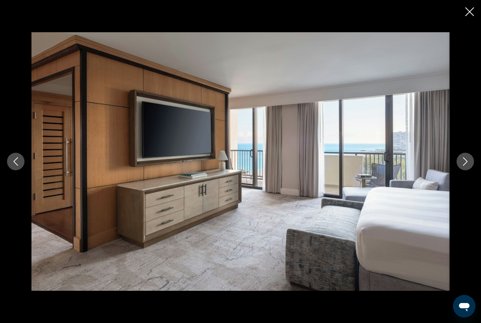
click at [469, 164] on icon "Next image" at bounding box center [465, 161] width 8 height 8
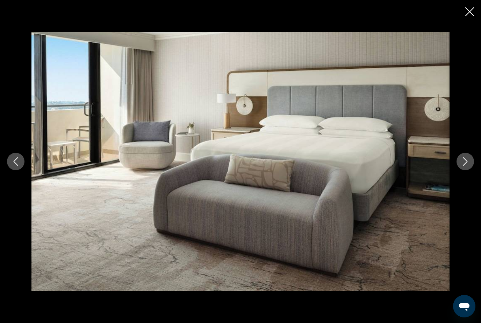
click at [469, 164] on icon "Next image" at bounding box center [465, 161] width 8 height 8
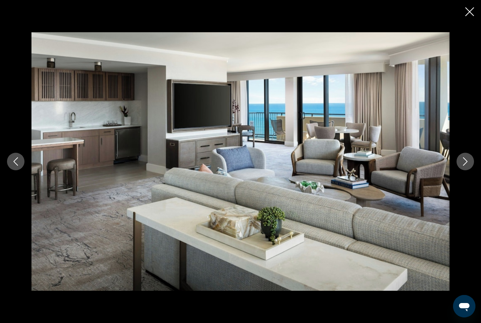
click at [469, 166] on button "Next image" at bounding box center [465, 161] width 17 height 17
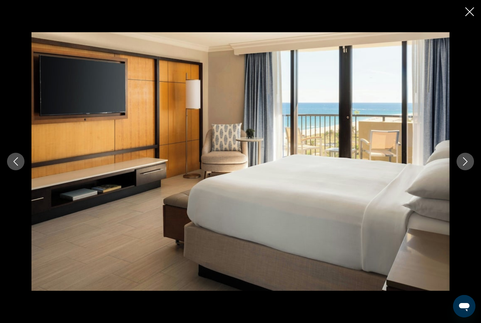
click at [469, 166] on button "Next image" at bounding box center [465, 161] width 17 height 17
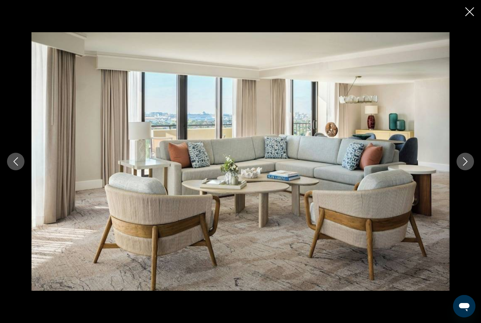
click at [469, 165] on button "Next image" at bounding box center [465, 161] width 17 height 17
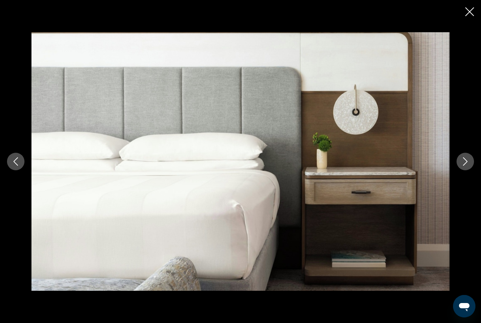
click at [466, 16] on button "Close slideshow" at bounding box center [470, 12] width 9 height 11
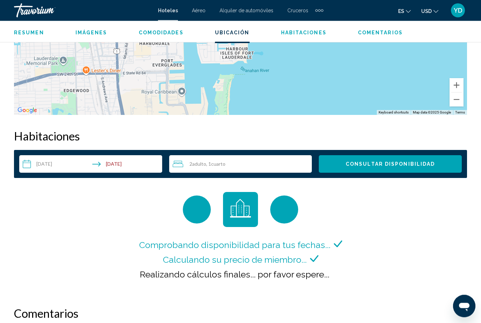
scroll to position [921, 0]
